Goal: Task Accomplishment & Management: Use online tool/utility

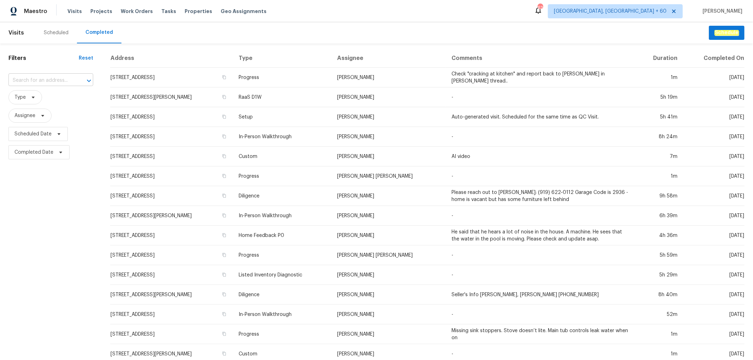
click at [31, 75] on input "text" at bounding box center [40, 80] width 65 height 11
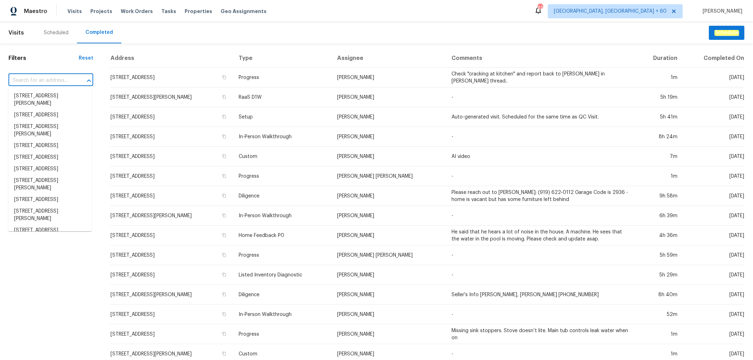
paste input "[STREET_ADDRESS][PERSON_NAME]"
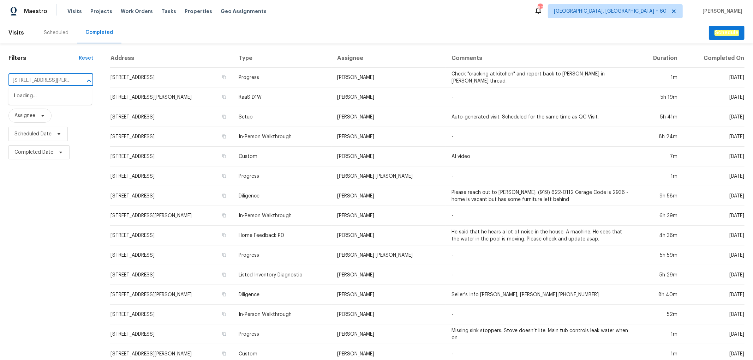
scroll to position [0, 52]
type input "[STREET_ADDRESS][PERSON_NAME]"
click at [54, 97] on li "[STREET_ADDRESS][PERSON_NAME]" at bounding box center [49, 99] width 83 height 19
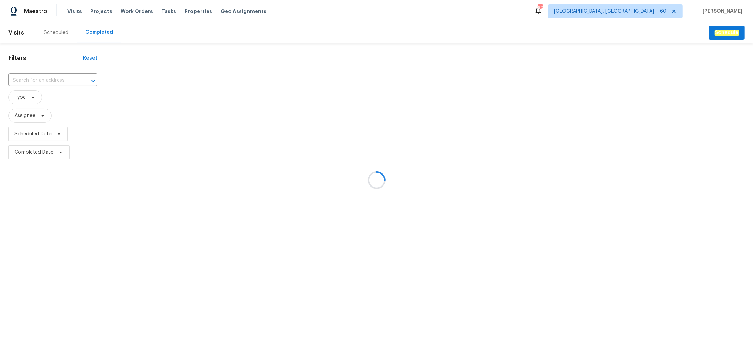
type input "[STREET_ADDRESS][PERSON_NAME]"
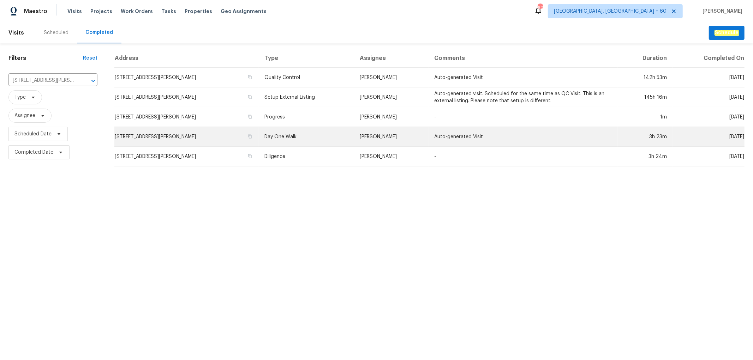
click at [416, 132] on td "[PERSON_NAME]" at bounding box center [391, 137] width 74 height 20
